Goal: Task Accomplishment & Management: Use online tool/utility

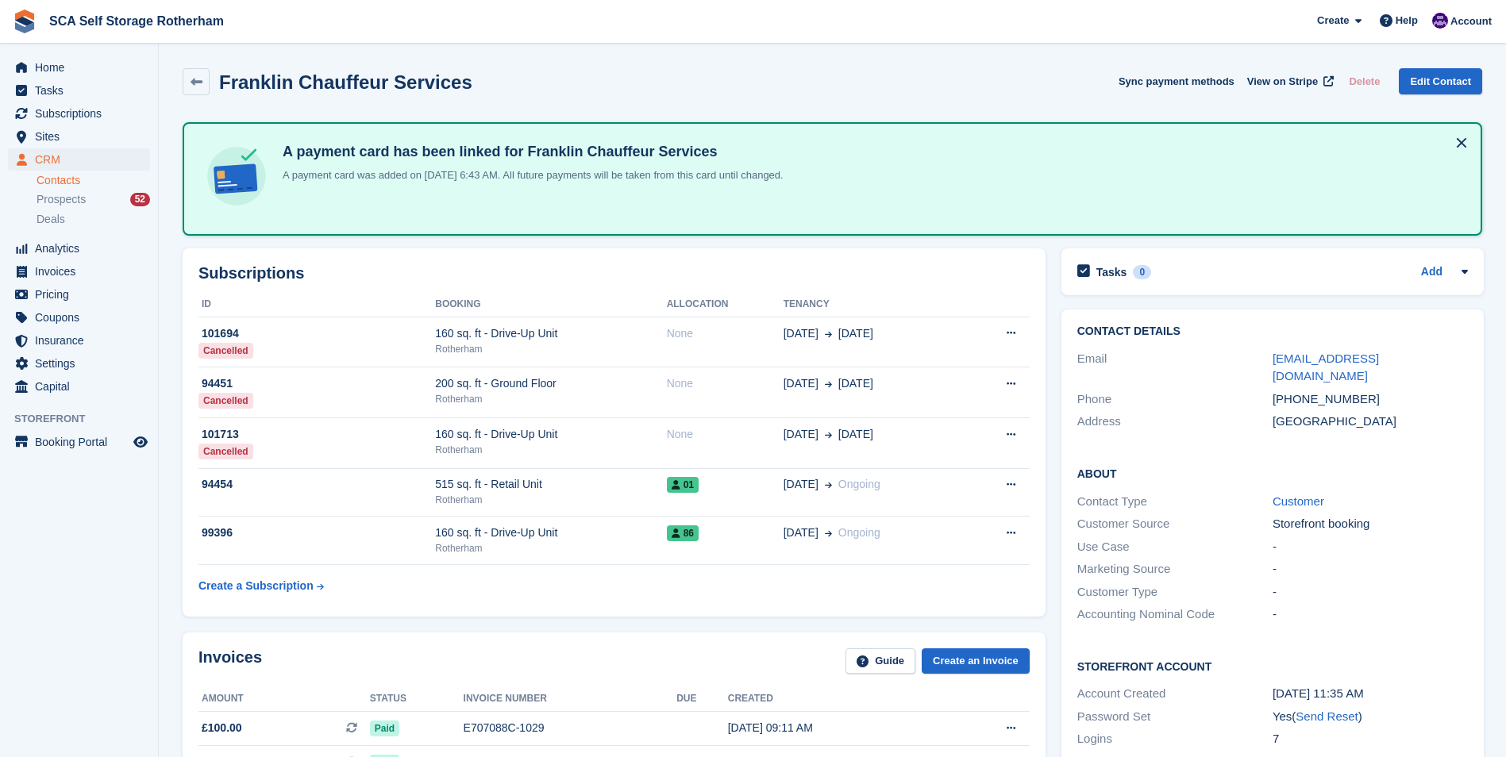
scroll to position [1270, 0]
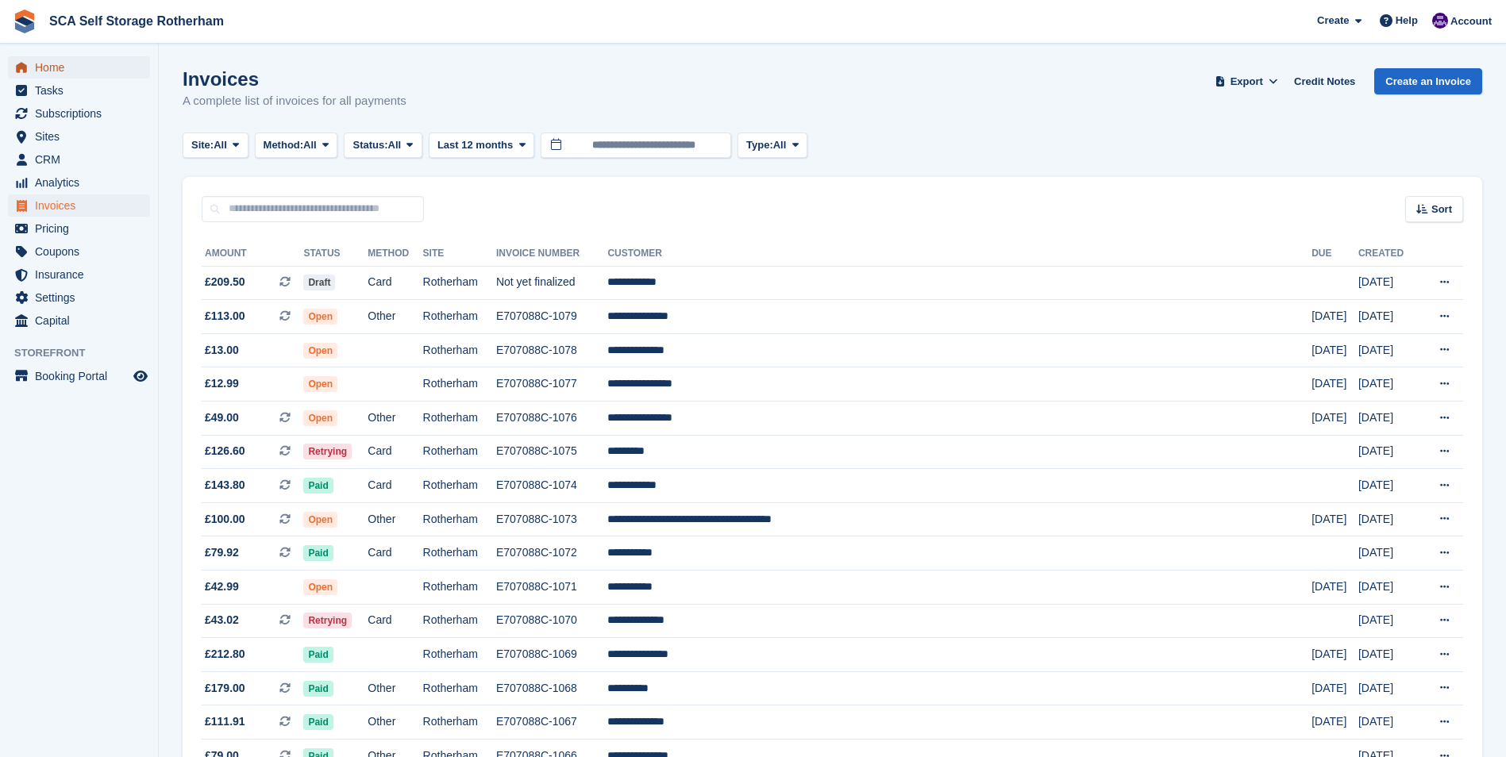
click at [62, 65] on span "Home" at bounding box center [82, 67] width 95 height 22
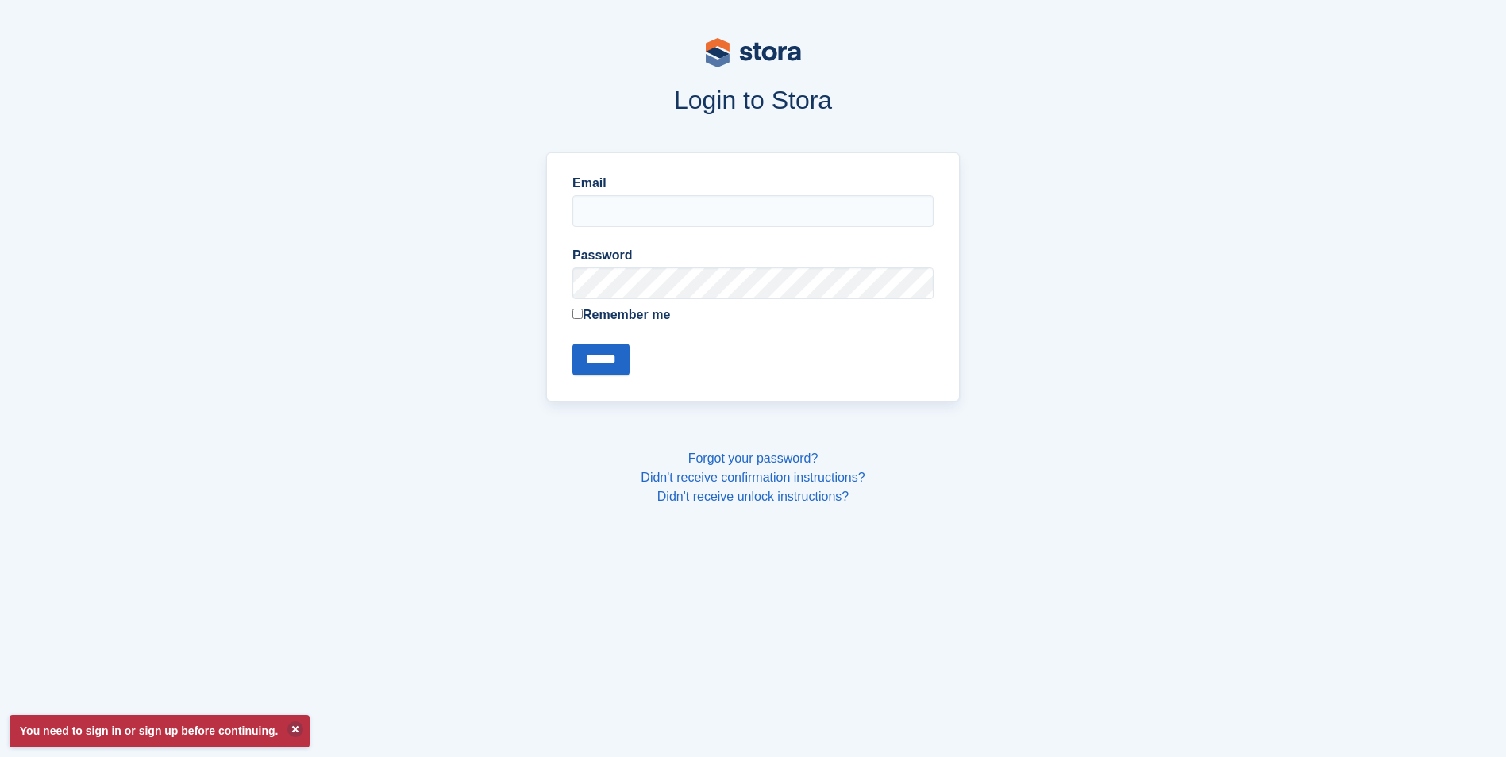
type input "**********"
click at [606, 358] on input "******" at bounding box center [600, 360] width 57 height 32
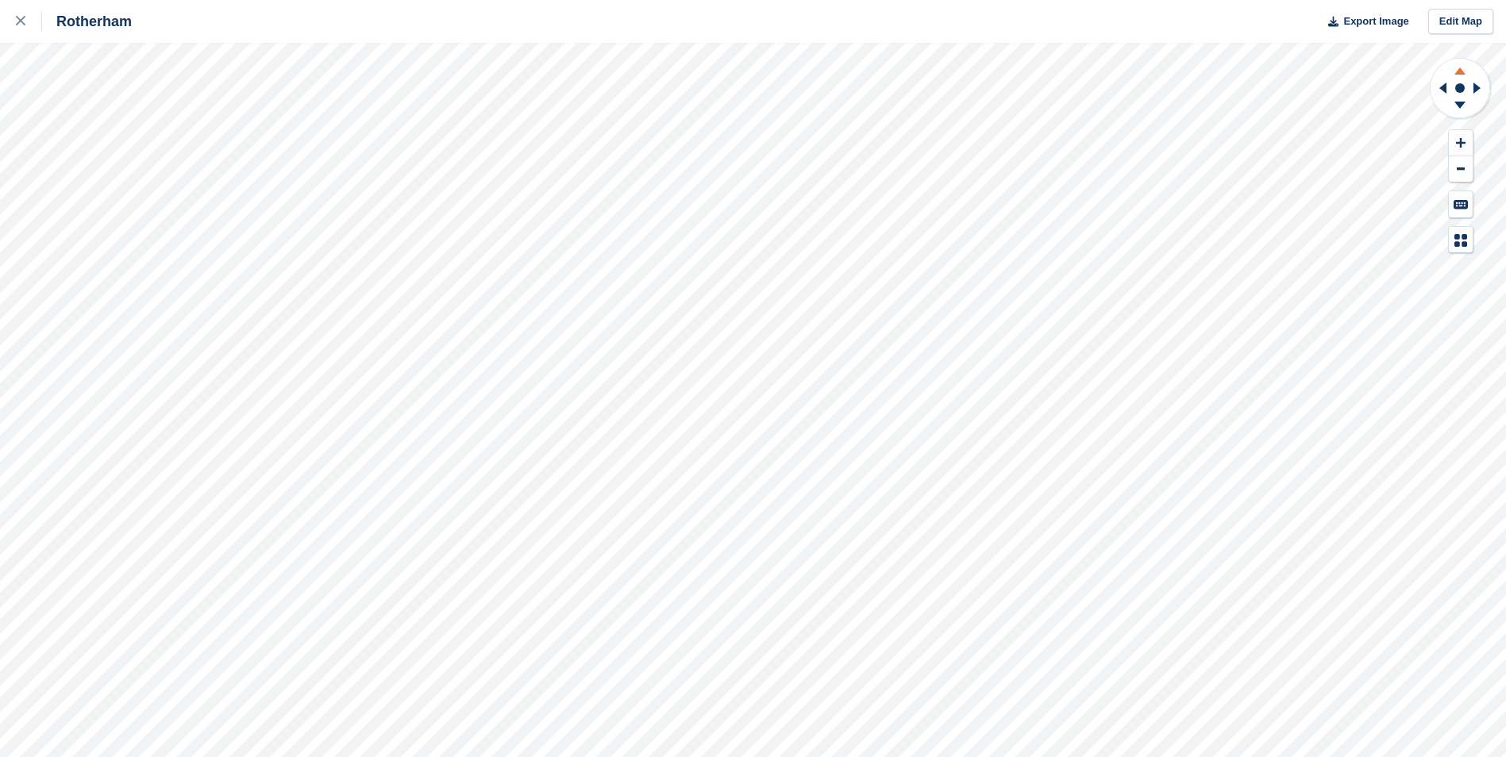
click at [1460, 66] on icon at bounding box center [1459, 69] width 41 height 20
click at [1458, 101] on icon at bounding box center [1459, 108] width 41 height 20
click at [1441, 90] on icon at bounding box center [1440, 87] width 20 height 41
click at [1478, 92] on icon at bounding box center [1479, 87] width 20 height 41
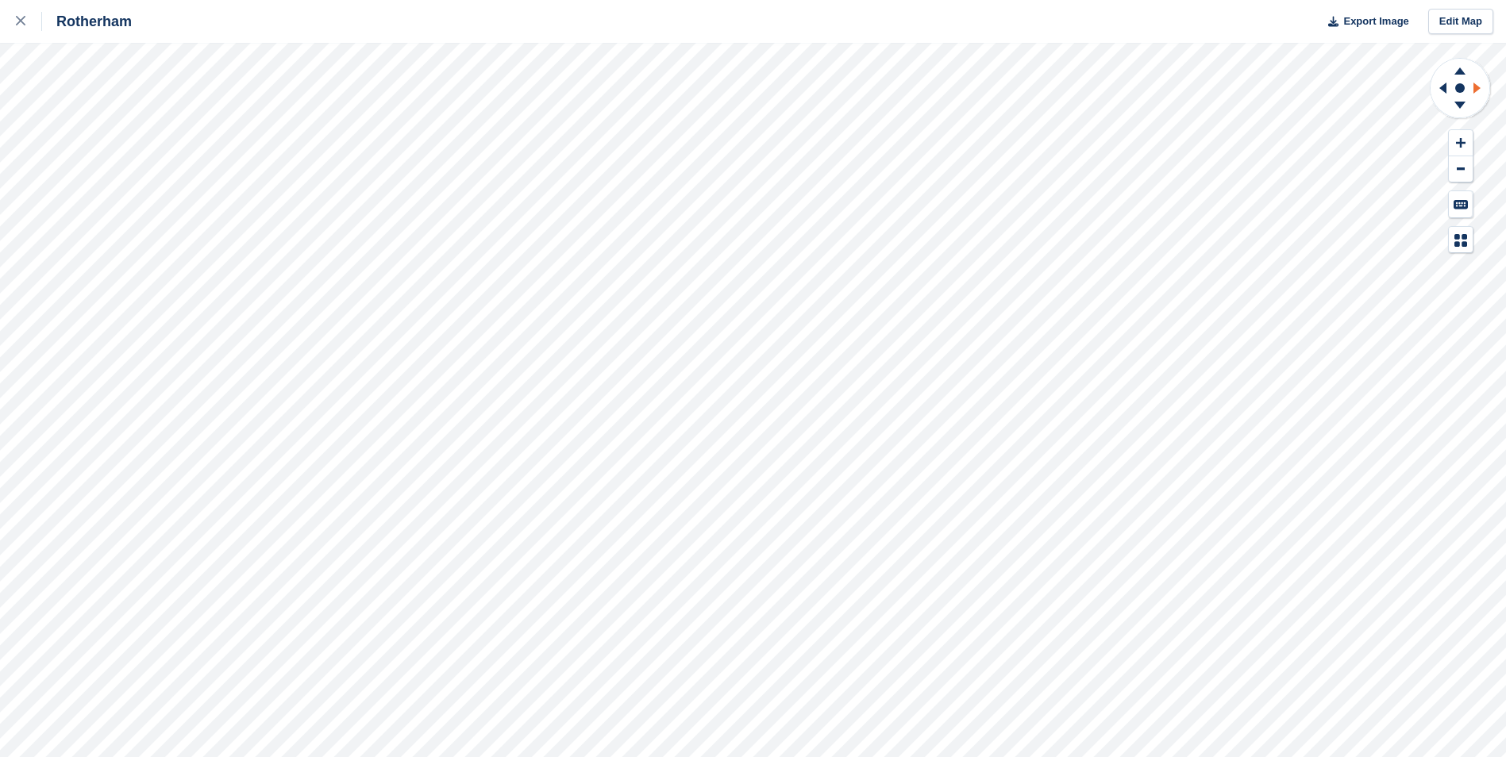
click at [1478, 92] on icon at bounding box center [1479, 87] width 20 height 41
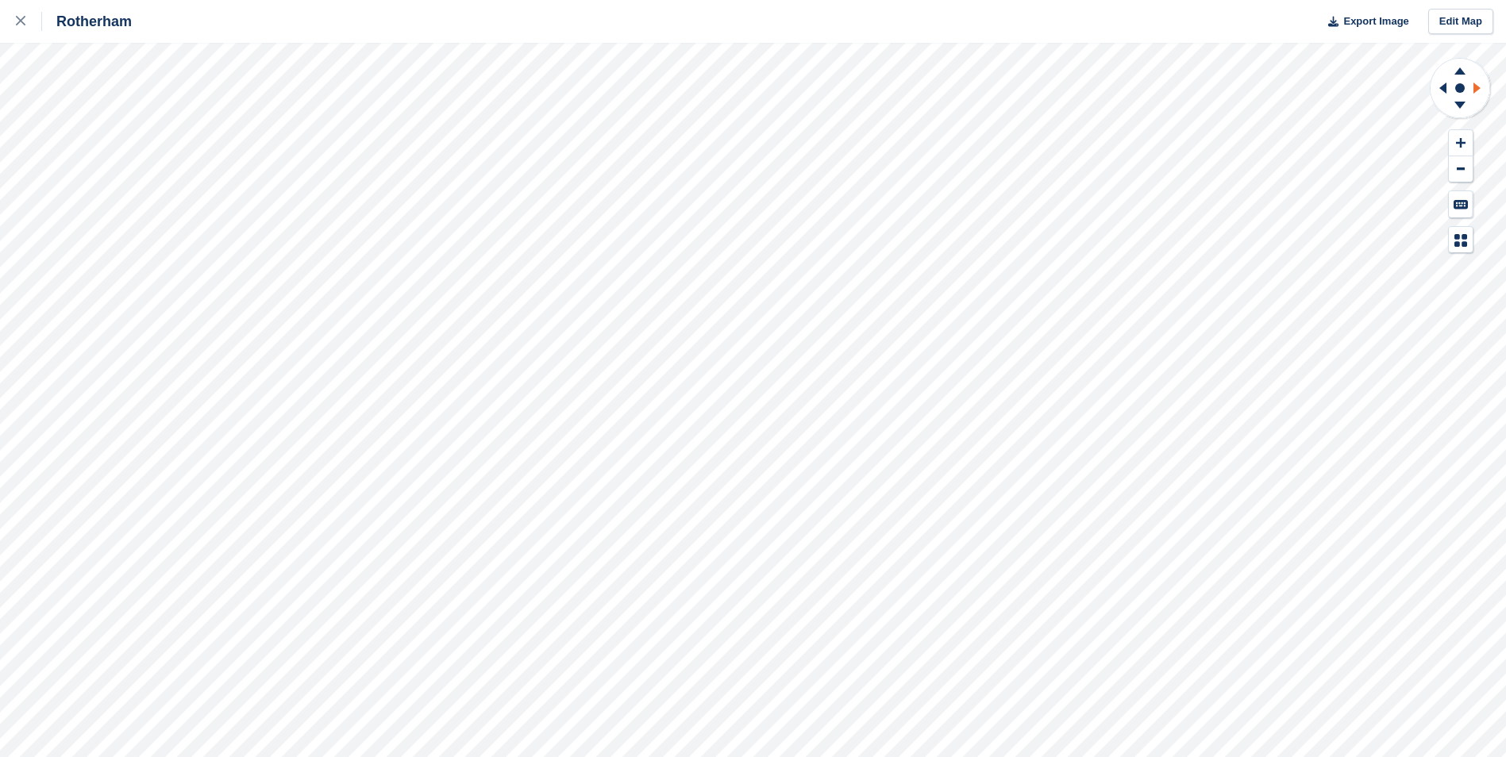
click at [1478, 92] on icon at bounding box center [1479, 87] width 20 height 41
drag, startPoint x: 1478, startPoint y: 92, endPoint x: 1466, endPoint y: 143, distance: 52.2
click at [1466, 143] on button at bounding box center [1460, 143] width 24 height 26
click at [1465, 143] on button at bounding box center [1460, 143] width 24 height 26
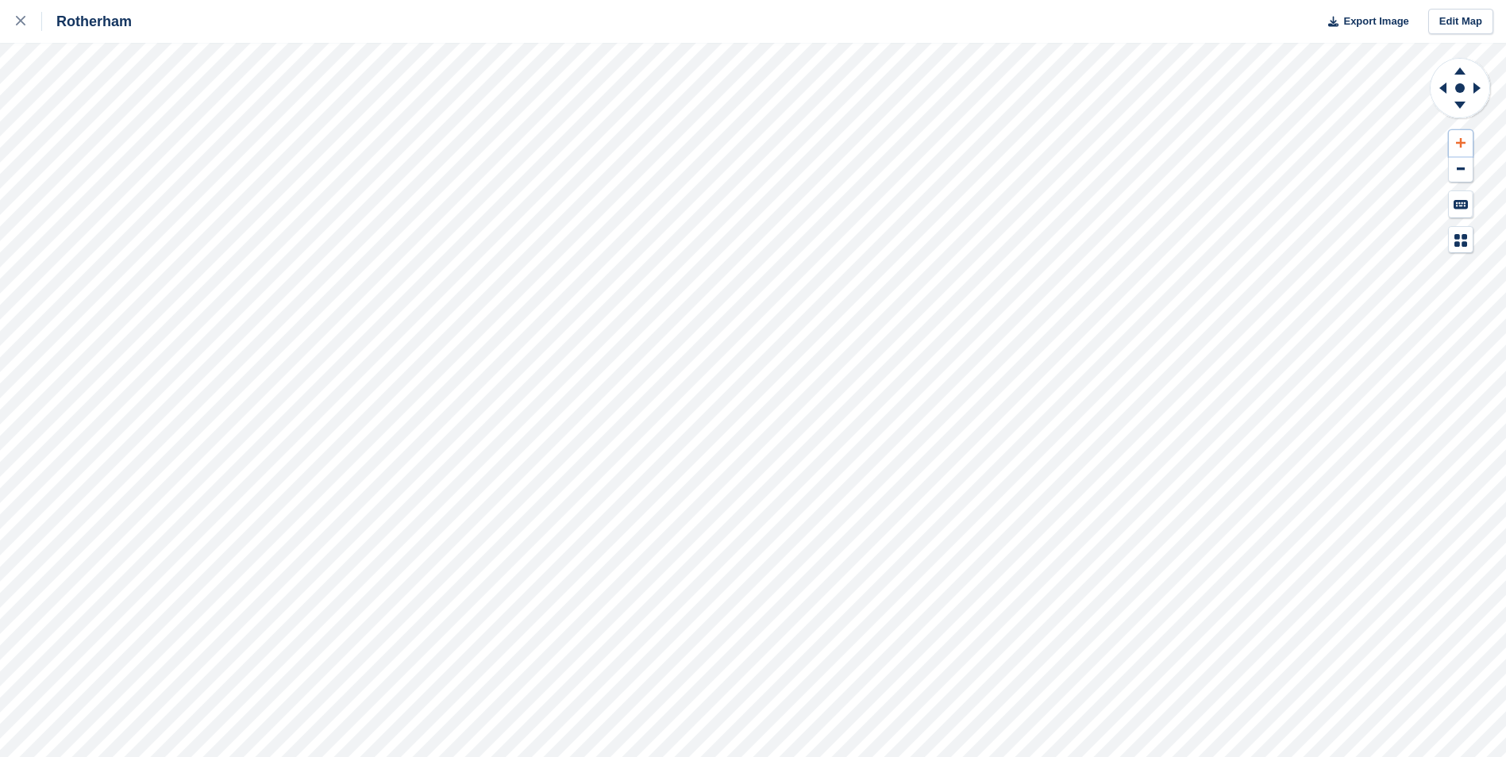
click at [1465, 143] on button at bounding box center [1460, 143] width 24 height 26
click at [1454, 141] on button at bounding box center [1460, 143] width 24 height 26
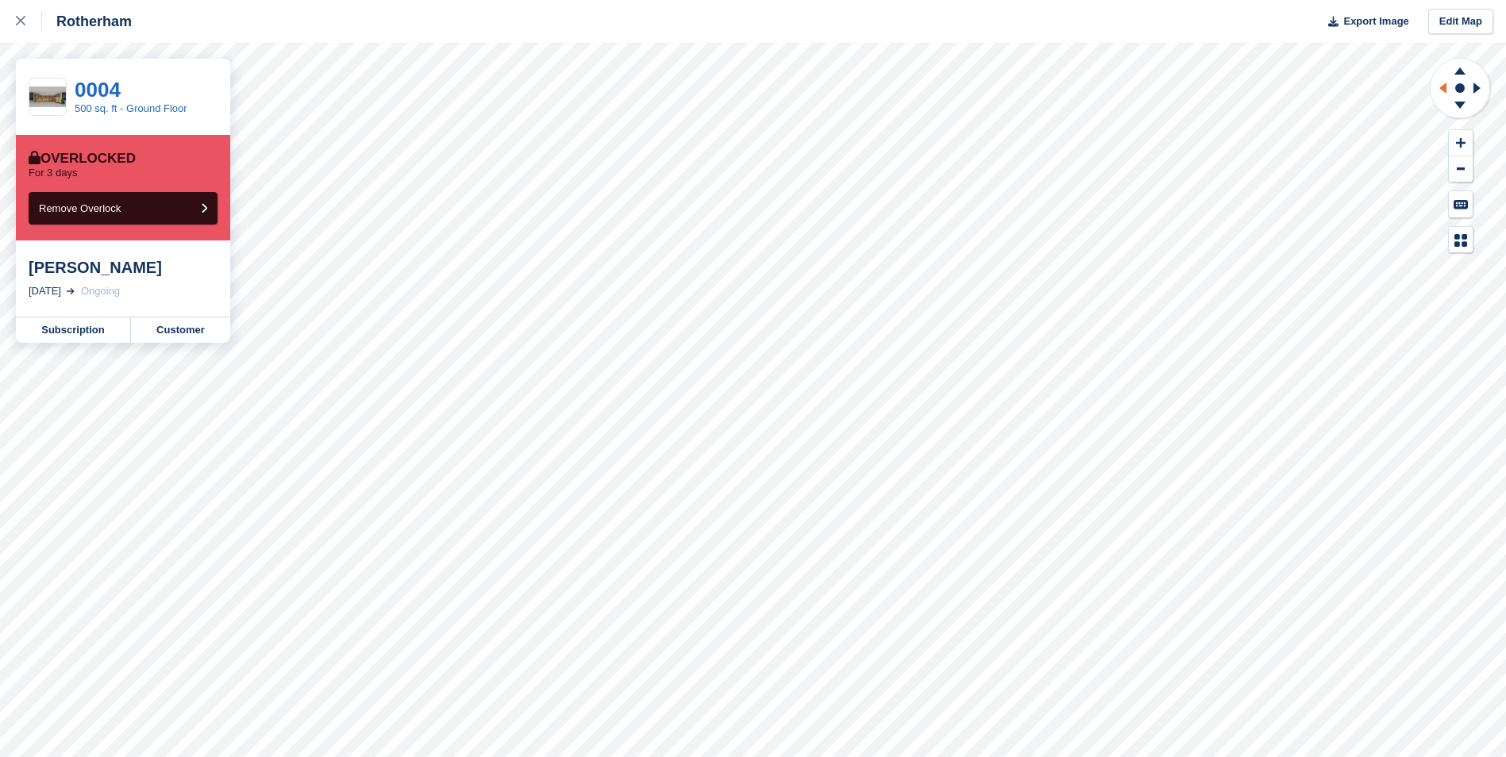
click at [1445, 89] on icon at bounding box center [1442, 88] width 7 height 11
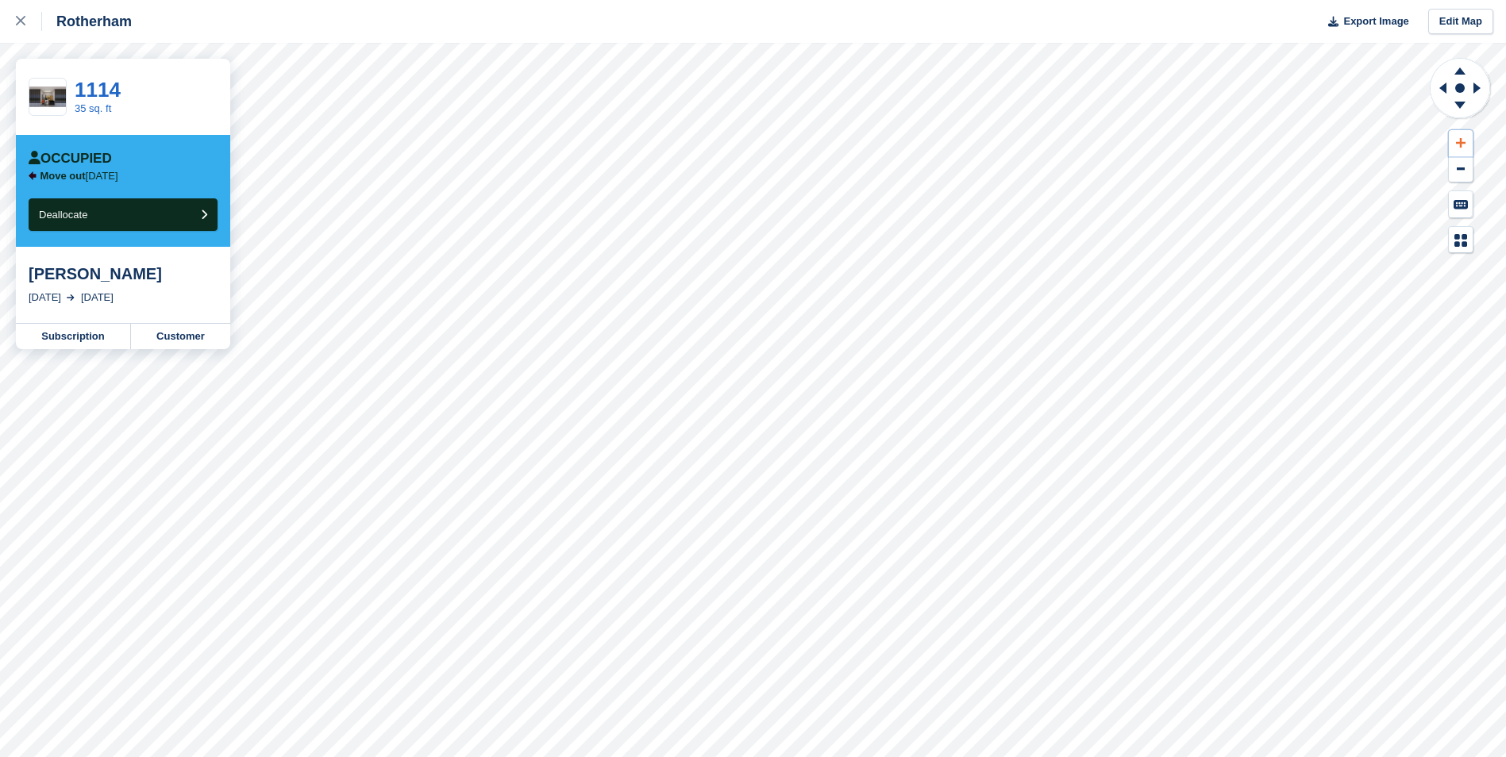
click at [1468, 137] on button at bounding box center [1460, 143] width 24 height 26
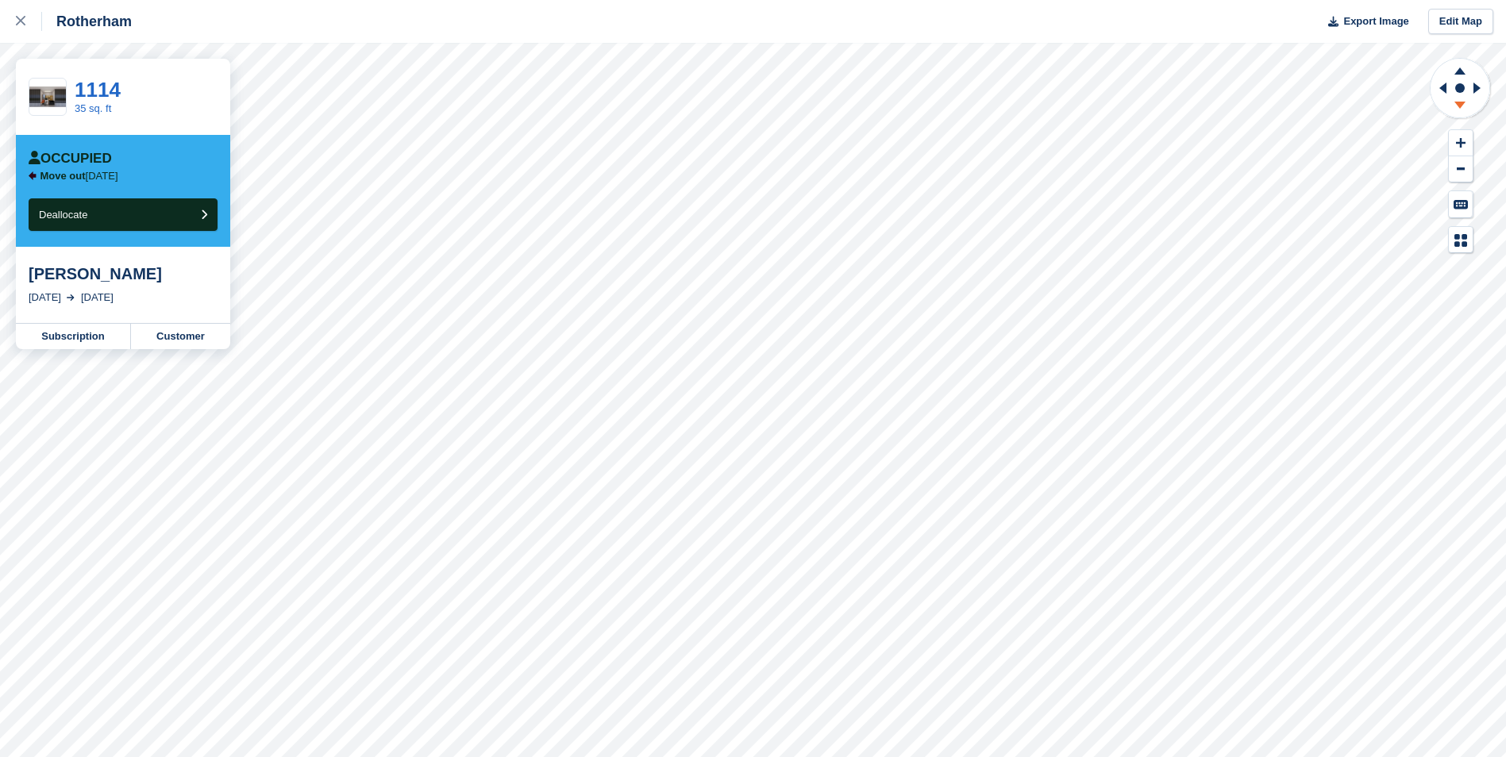
click at [1464, 112] on icon at bounding box center [1459, 108] width 41 height 20
click at [1459, 70] on icon at bounding box center [1459, 70] width 11 height 7
click at [1461, 106] on icon at bounding box center [1459, 105] width 11 height 7
click at [1460, 106] on icon at bounding box center [1459, 105] width 11 height 7
click at [1464, 167] on button at bounding box center [1460, 169] width 24 height 26
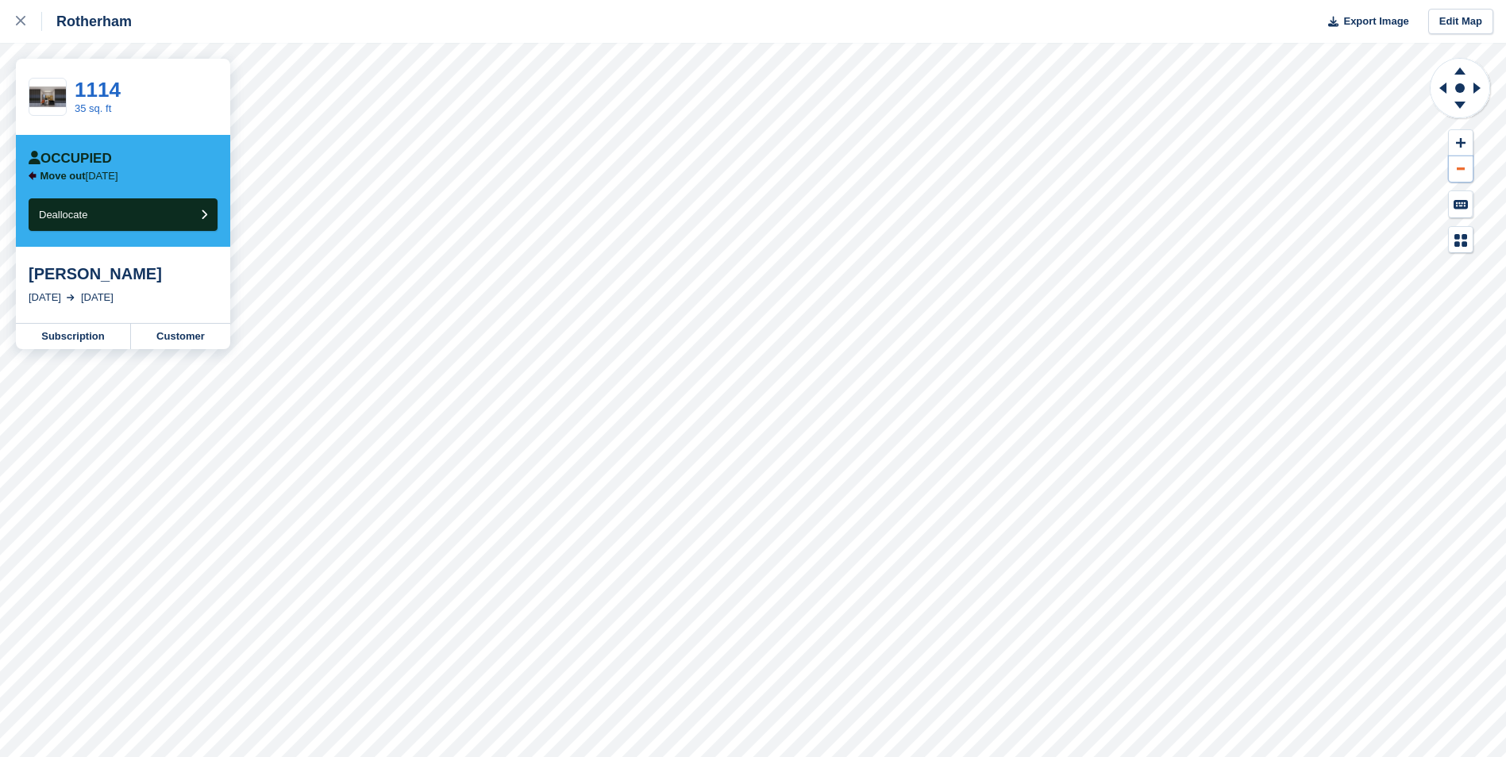
click at [1464, 167] on icon at bounding box center [1460, 168] width 8 height 2
click at [1446, 85] on icon at bounding box center [1442, 88] width 7 height 11
click at [1442, 88] on icon at bounding box center [1442, 88] width 7 height 11
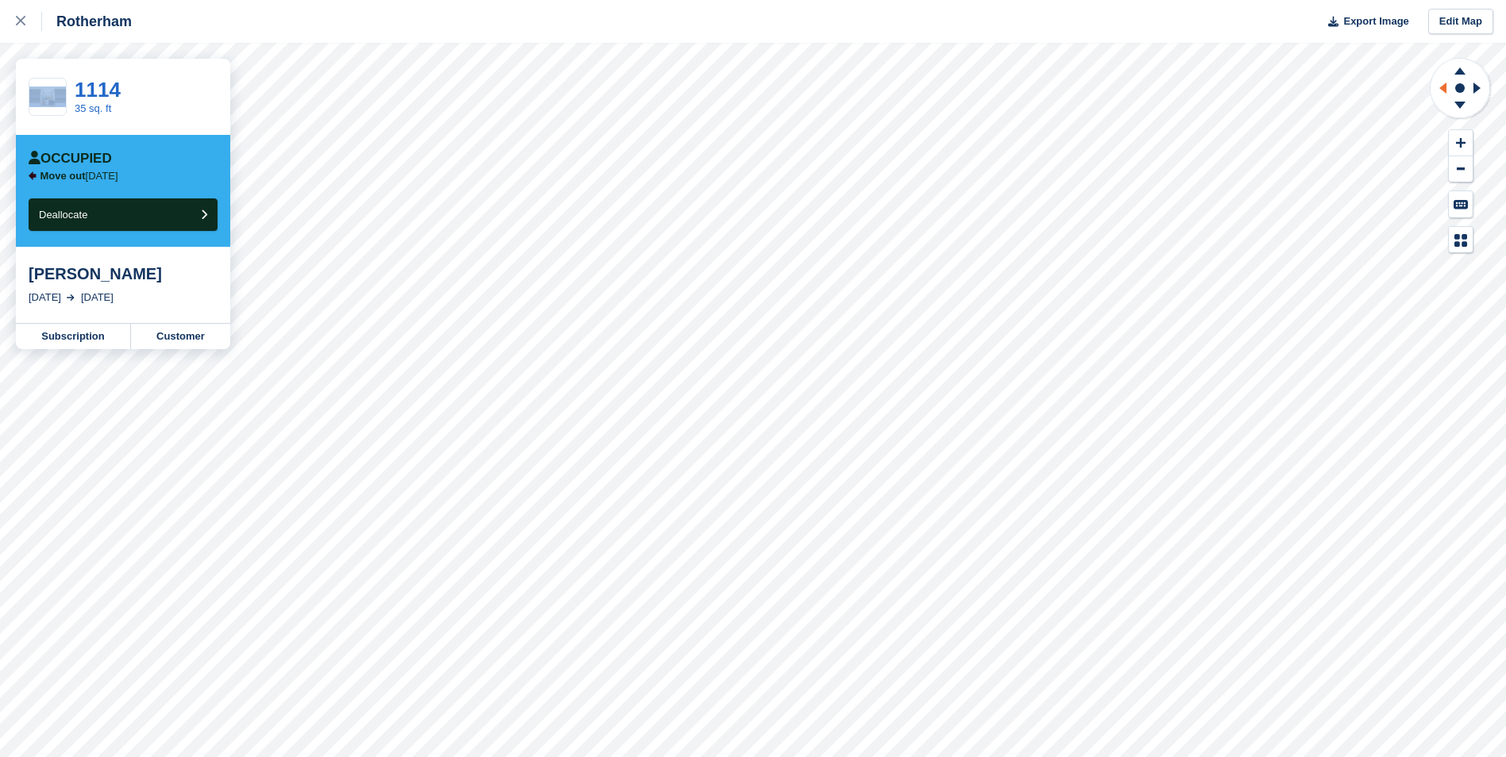
click at [1442, 88] on icon at bounding box center [1442, 88] width 7 height 11
click at [1445, 88] on icon at bounding box center [1442, 88] width 7 height 11
click at [1483, 89] on icon at bounding box center [1479, 87] width 20 height 41
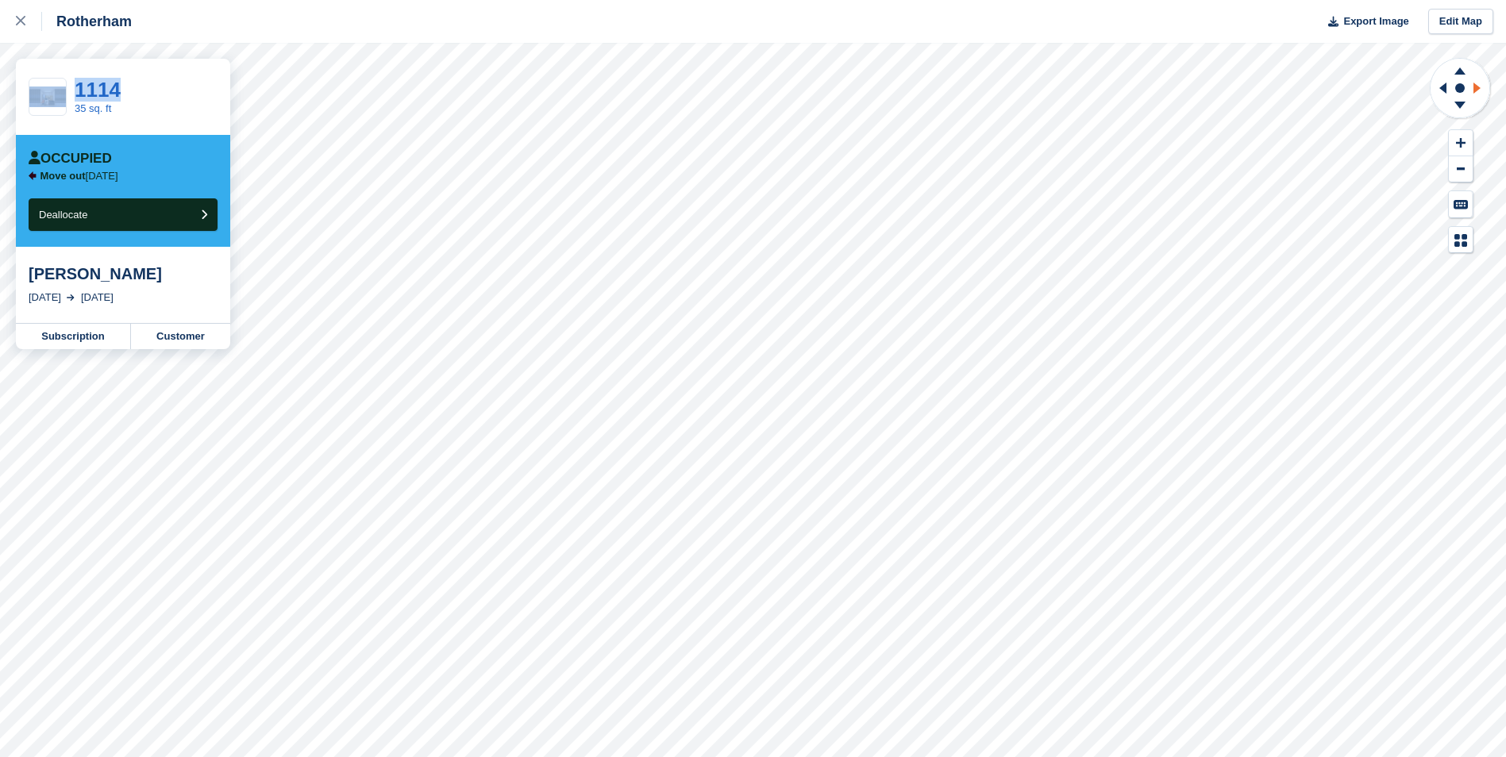
click at [1483, 89] on icon at bounding box center [1479, 87] width 20 height 41
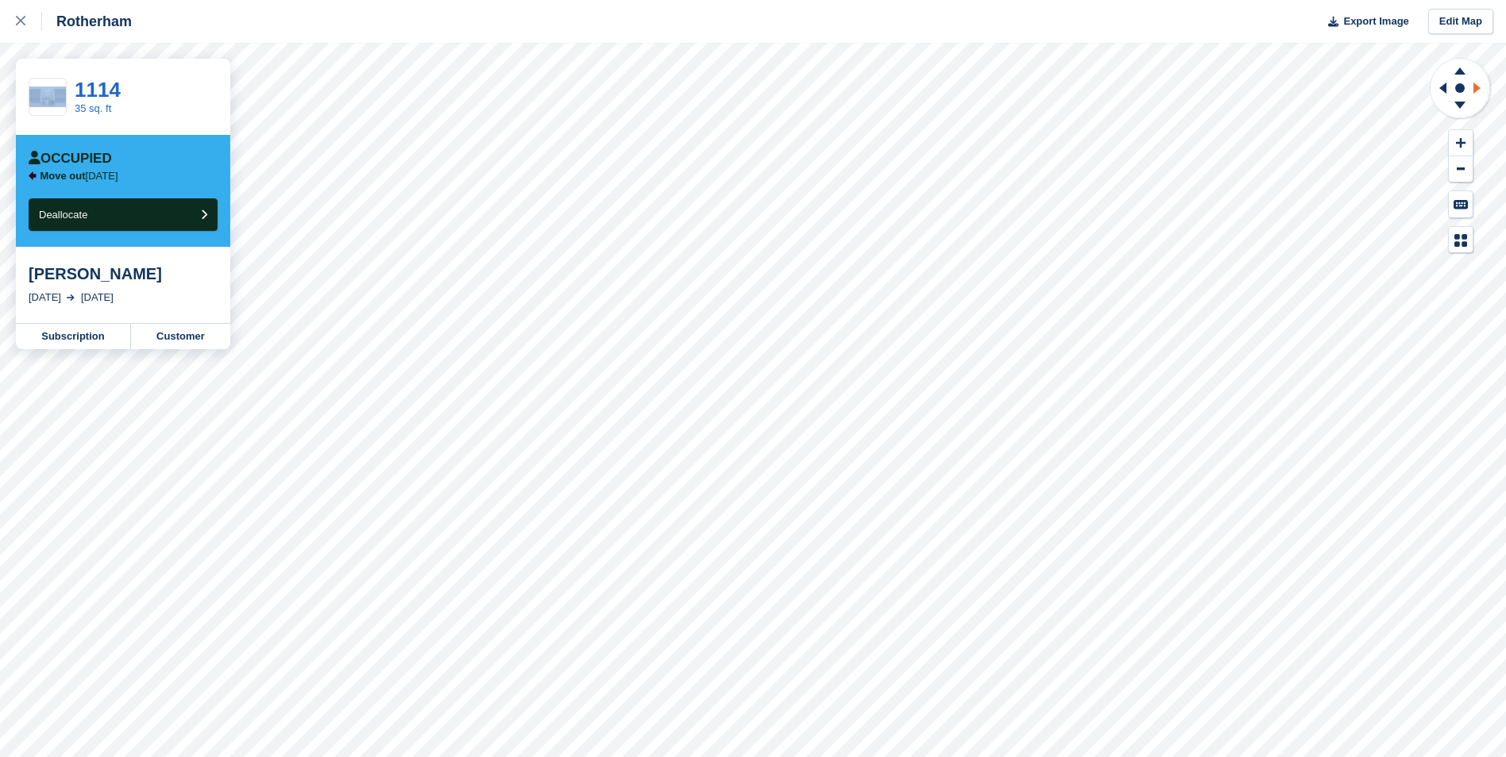
click at [1483, 89] on icon at bounding box center [1479, 87] width 20 height 41
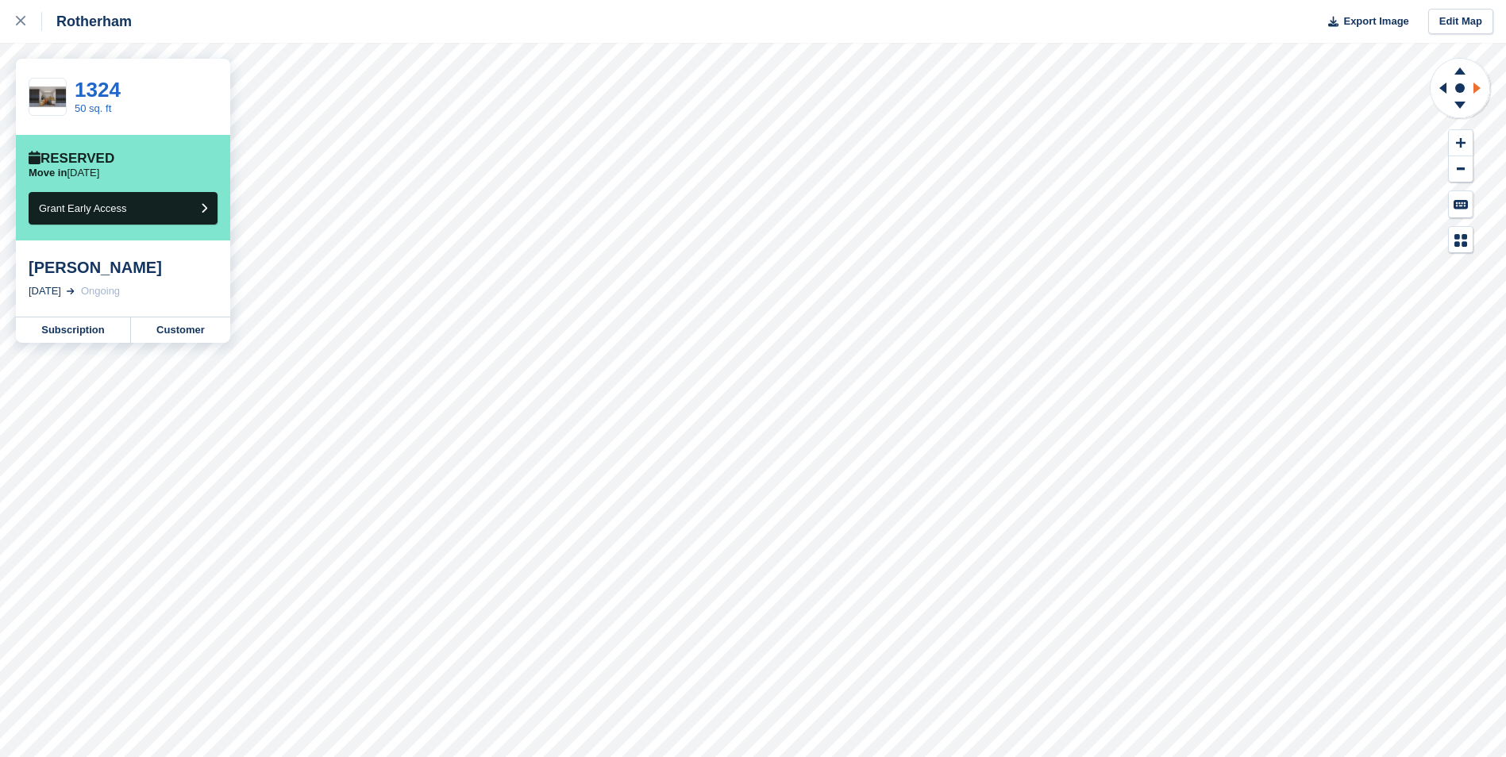
click at [1474, 87] on icon at bounding box center [1476, 88] width 7 height 11
click at [1447, 87] on icon at bounding box center [1440, 87] width 20 height 41
